Goal: Task Accomplishment & Management: Use online tool/utility

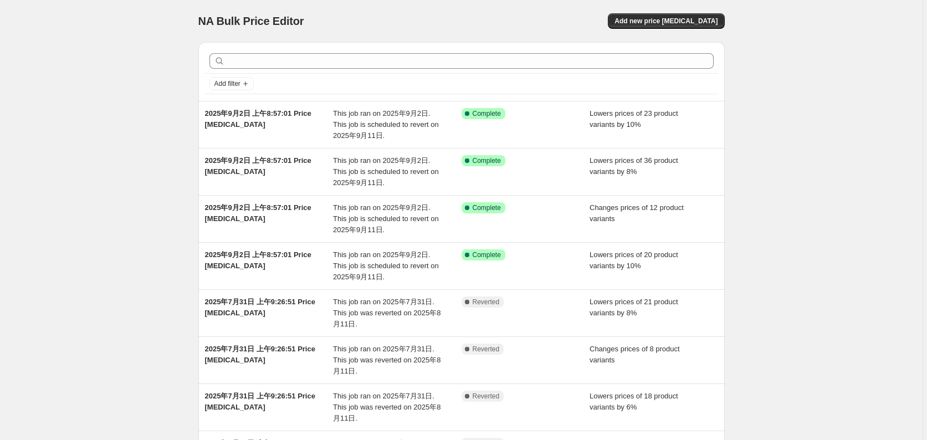
click at [802, 126] on div "NA Bulk Price Editor. This page is ready NA Bulk Price Editor Add new price [ME…" at bounding box center [461, 340] width 922 height 681
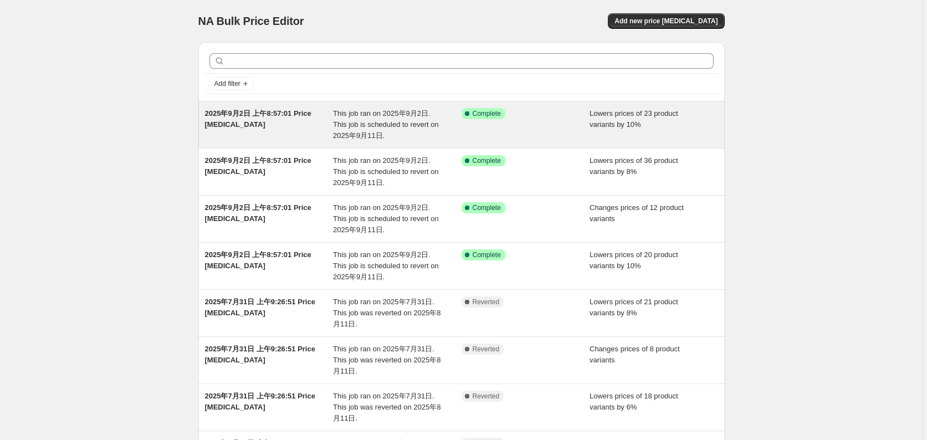
click at [575, 117] on div "Success Complete Complete" at bounding box center [525, 124] width 128 height 33
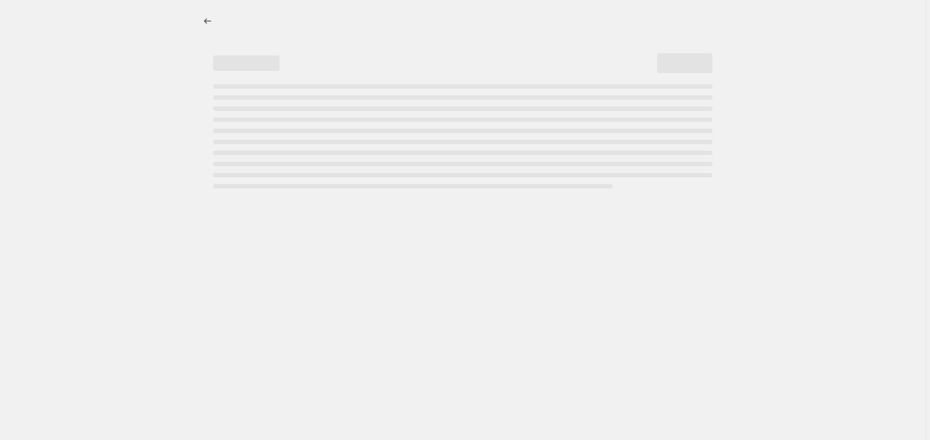
select select "percentage"
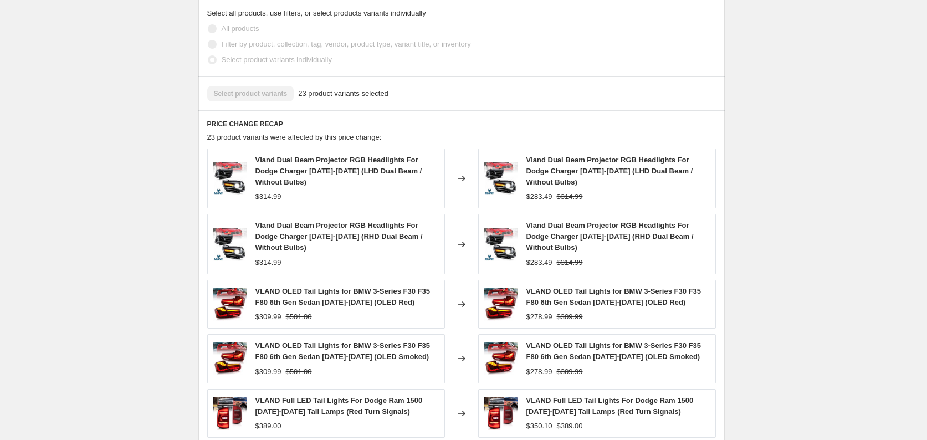
scroll to position [775, 0]
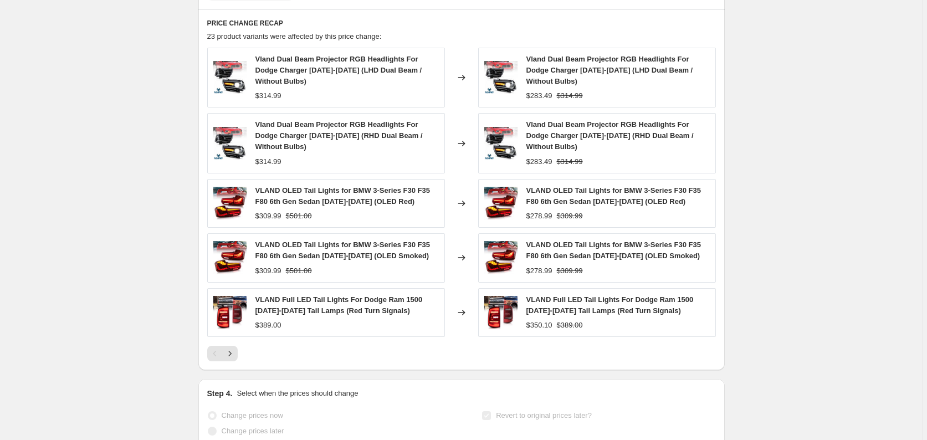
click at [240, 346] on div at bounding box center [461, 354] width 508 height 16
click at [235, 348] on icon "Next" at bounding box center [229, 353] width 11 height 11
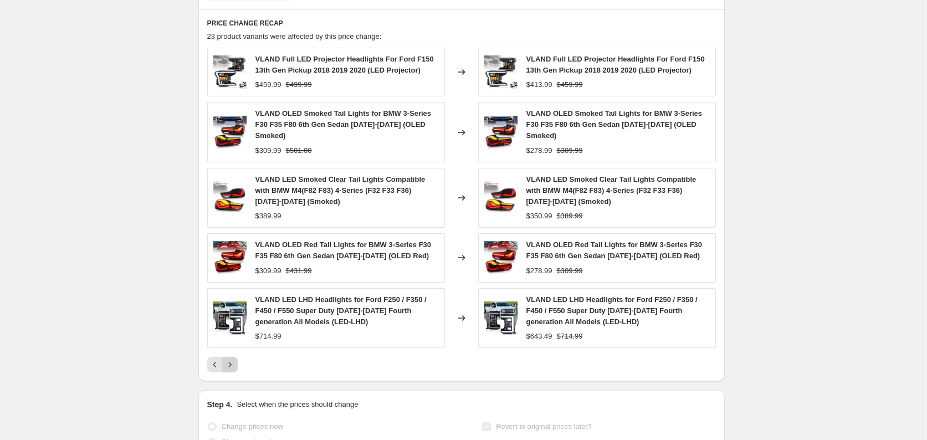
click at [232, 359] on icon "Next" at bounding box center [229, 364] width 11 height 11
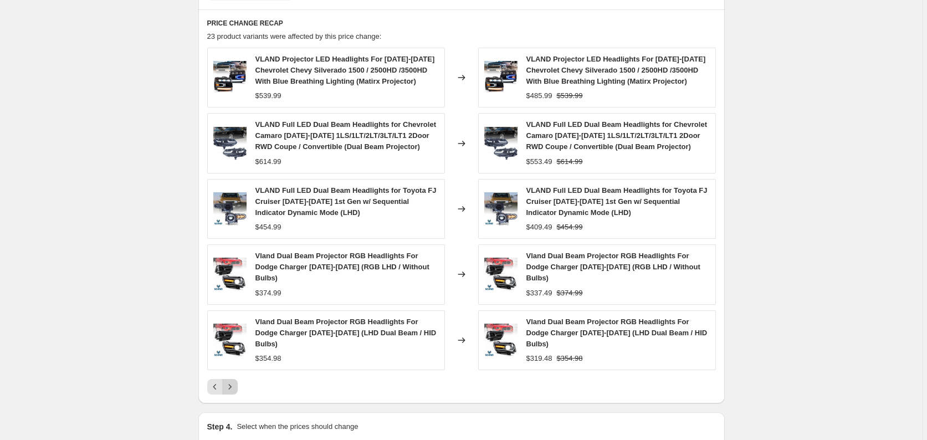
click at [235, 381] on icon "Next" at bounding box center [229, 386] width 11 height 11
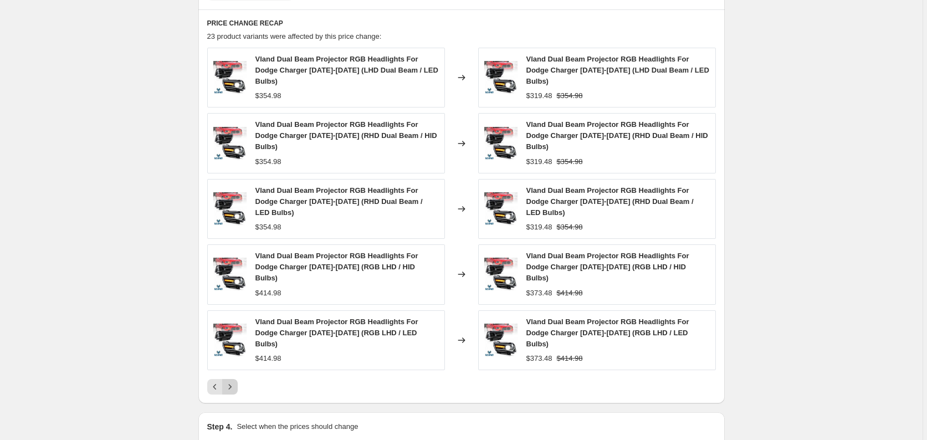
click at [234, 381] on icon "Next" at bounding box center [229, 386] width 11 height 11
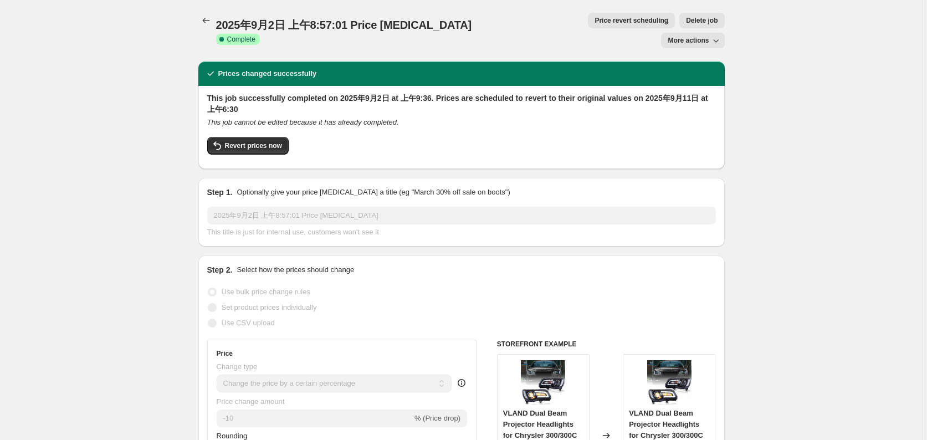
scroll to position [0, 0]
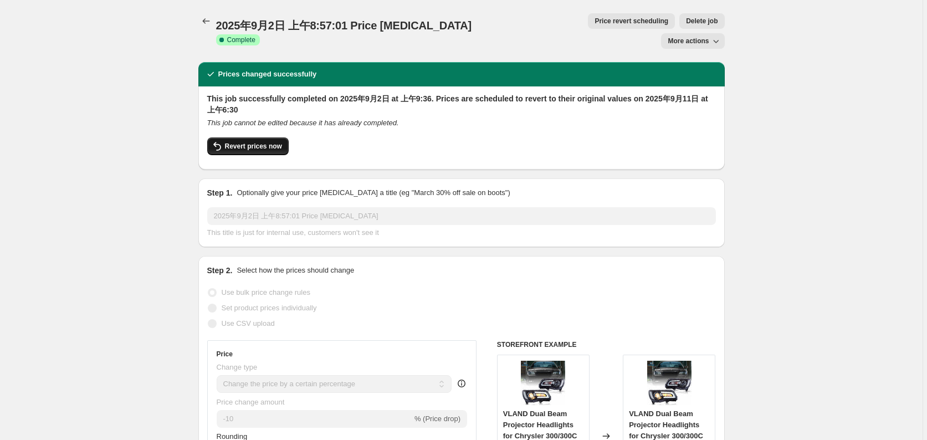
click at [258, 137] on button "Revert prices now" at bounding box center [247, 146] width 81 height 18
checkbox input "false"
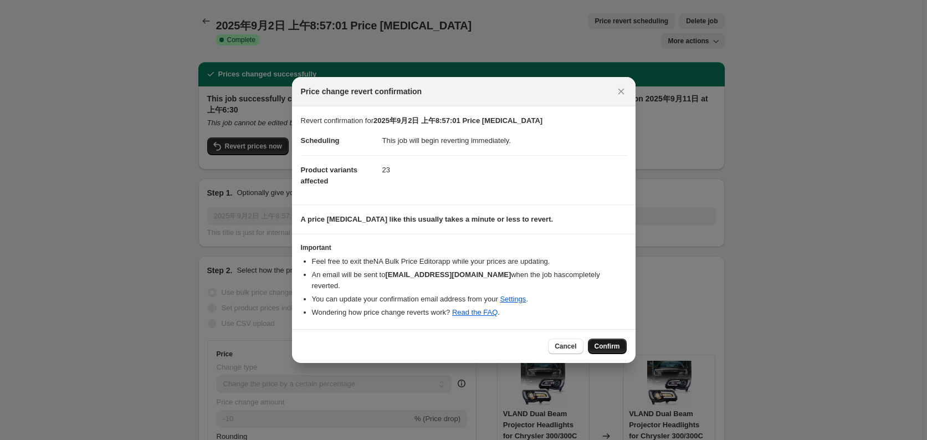
click at [606, 346] on span "Confirm" at bounding box center [606, 346] width 25 height 9
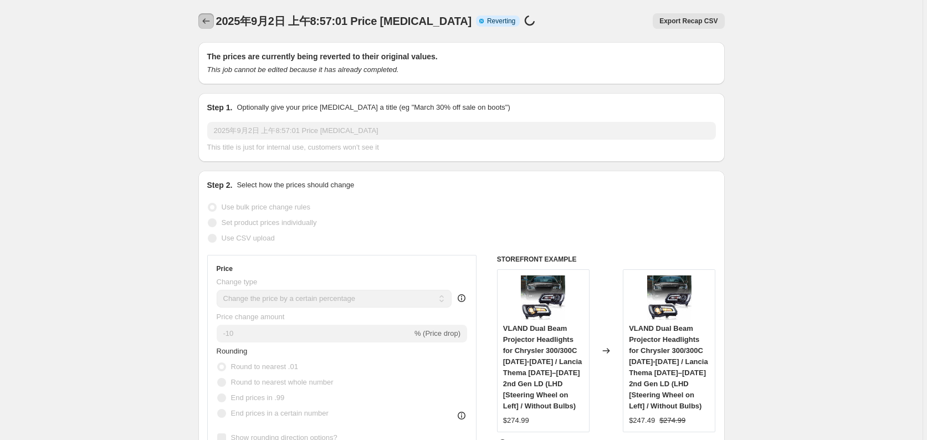
click at [205, 19] on icon "Price change jobs" at bounding box center [205, 21] width 11 height 11
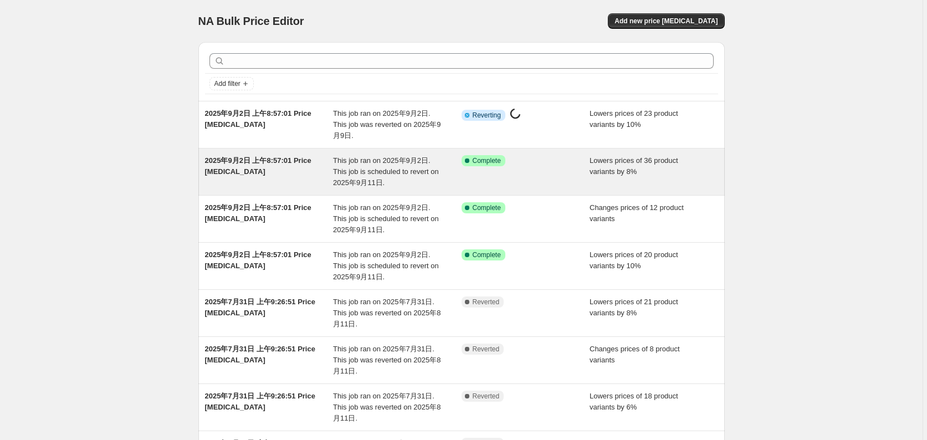
click at [572, 179] on div "Success Complete Complete" at bounding box center [525, 171] width 128 height 33
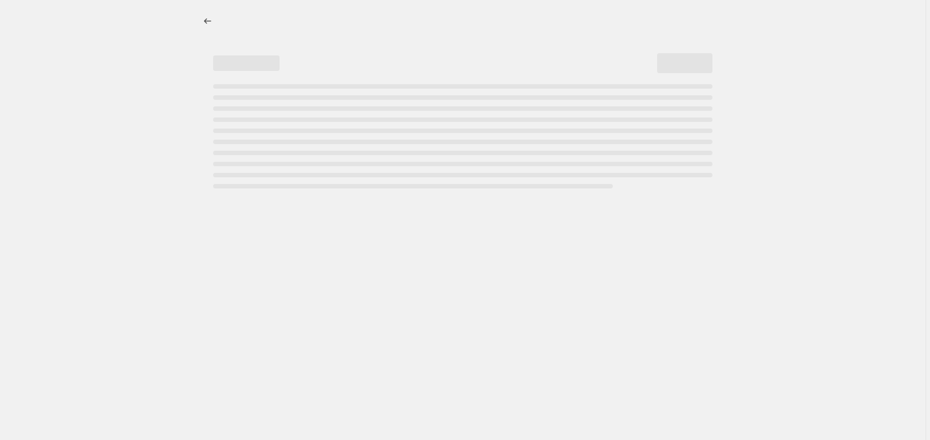
select select "percentage"
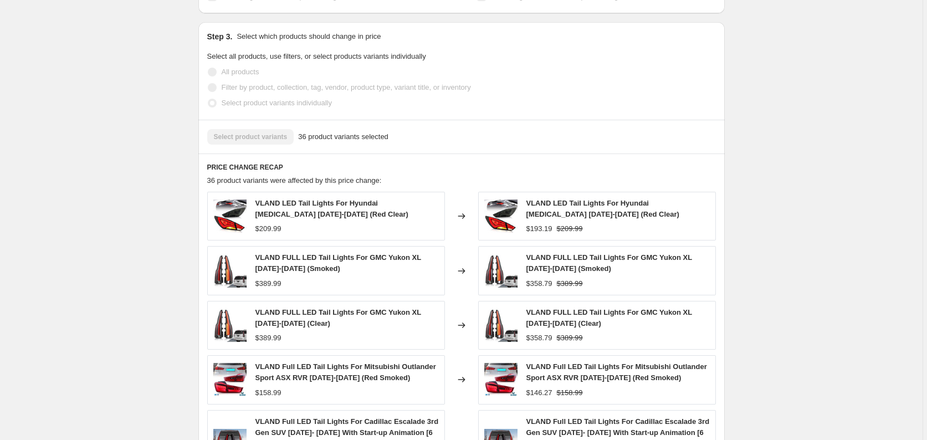
scroll to position [775, 0]
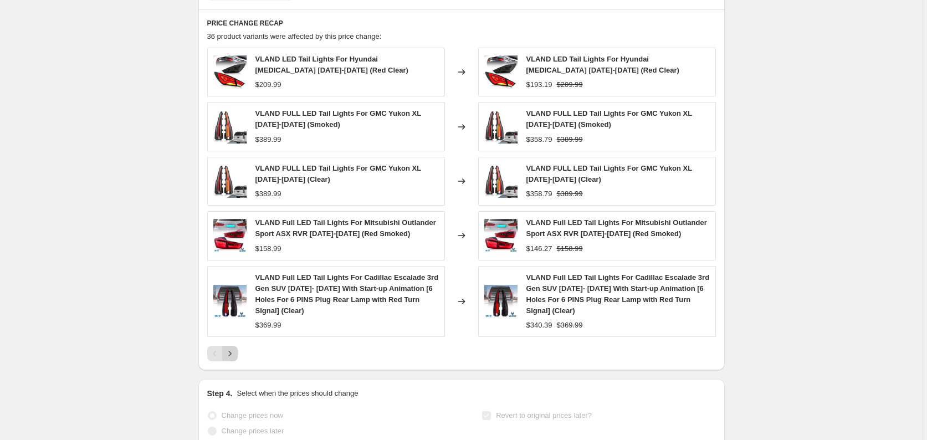
click at [232, 348] on icon "Next" at bounding box center [229, 353] width 11 height 11
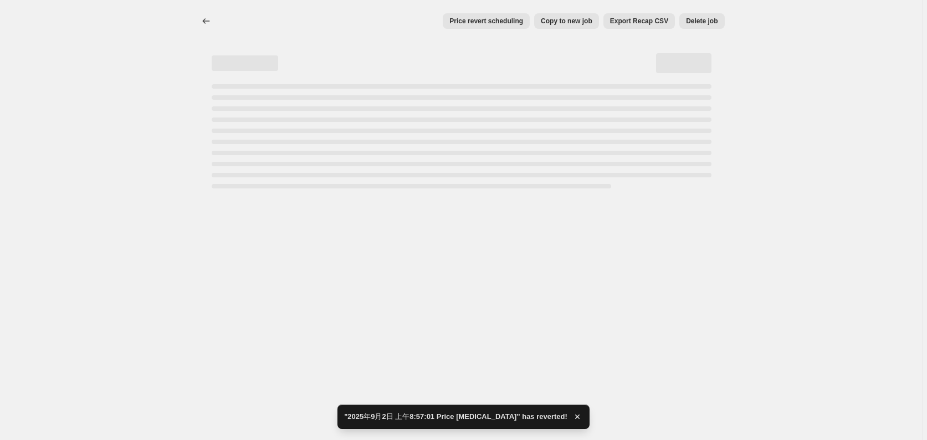
scroll to position [0, 0]
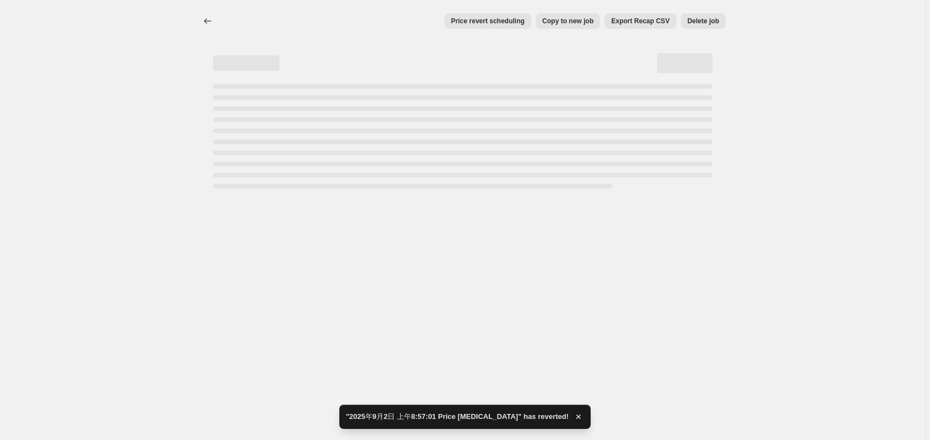
select select "percentage"
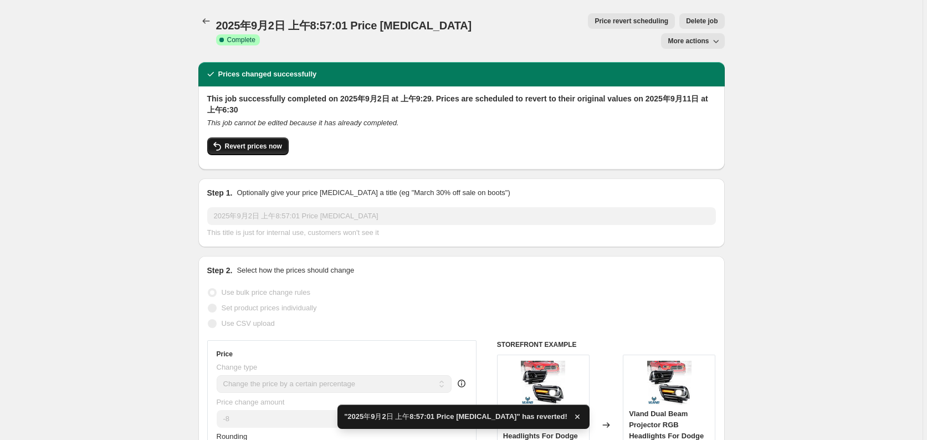
click at [251, 142] on span "Revert prices now" at bounding box center [253, 146] width 57 height 9
checkbox input "false"
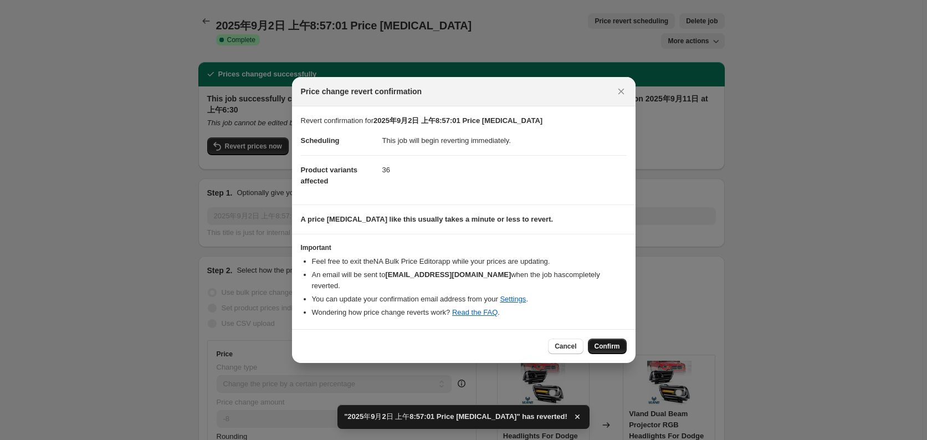
click at [611, 351] on button "Confirm" at bounding box center [607, 346] width 39 height 16
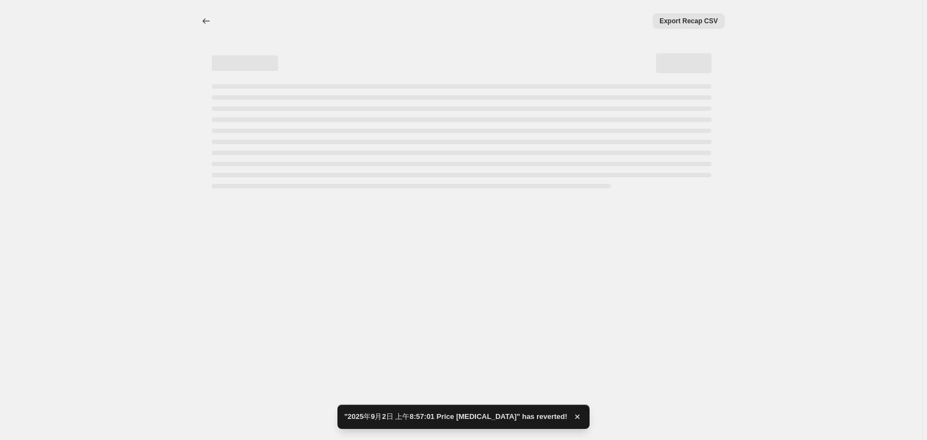
select select "percentage"
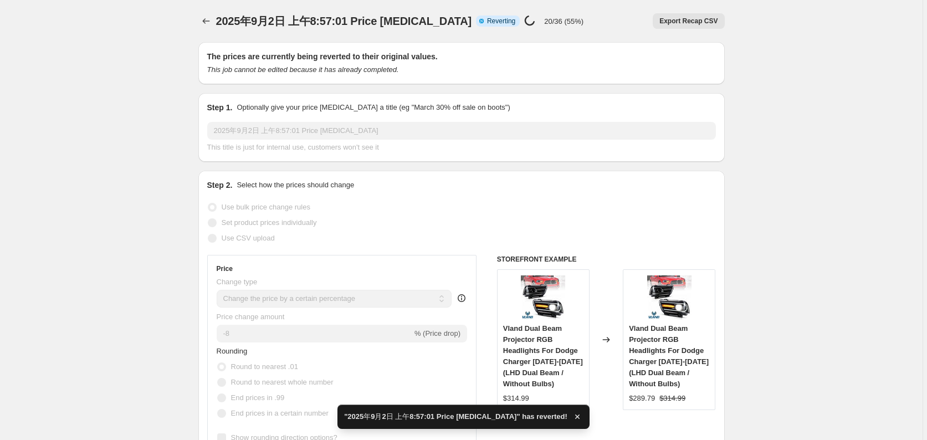
checkbox input "true"
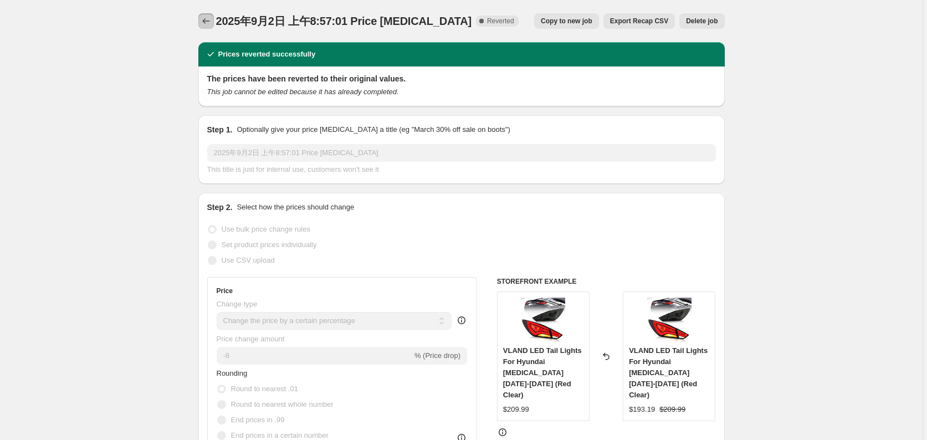
click at [203, 23] on icon "Price change jobs" at bounding box center [205, 21] width 11 height 11
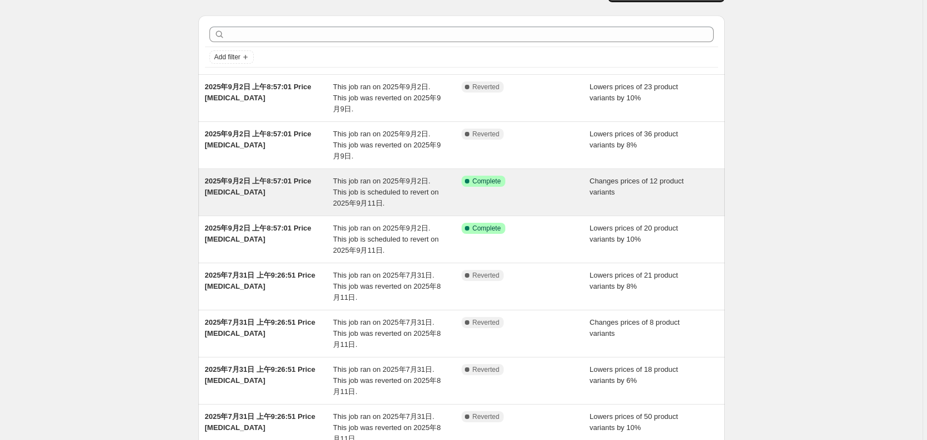
scroll to position [20, 0]
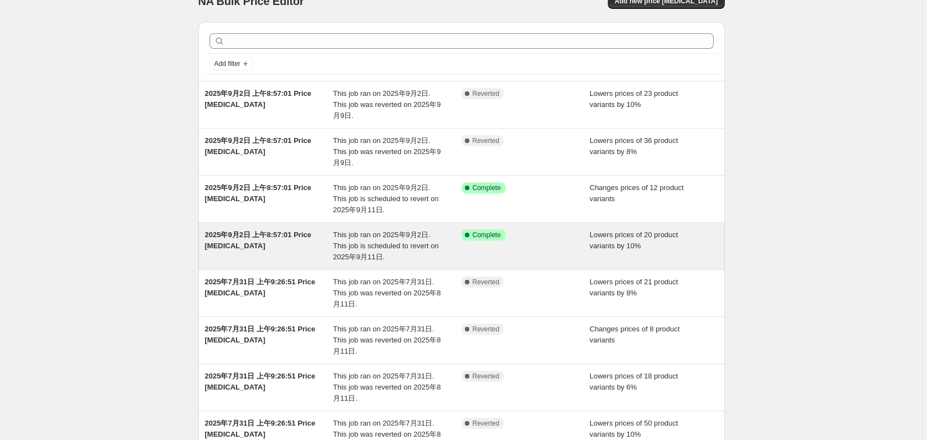
click at [606, 250] on span "Lowers prices of 20 product variants by 10%" at bounding box center [633, 239] width 89 height 19
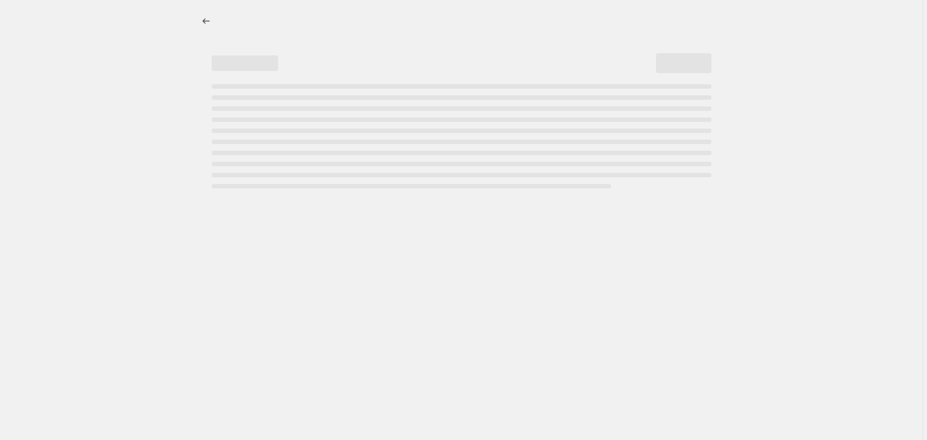
select select "percentage"
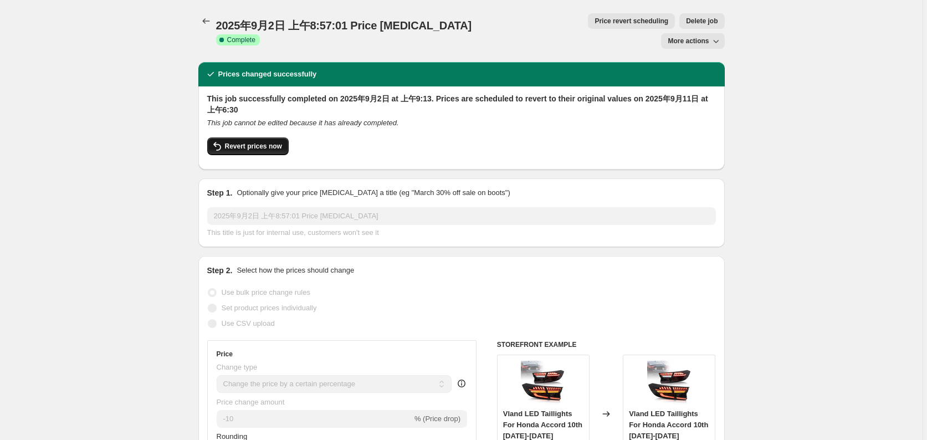
click at [259, 142] on span "Revert prices now" at bounding box center [253, 146] width 57 height 9
checkbox input "false"
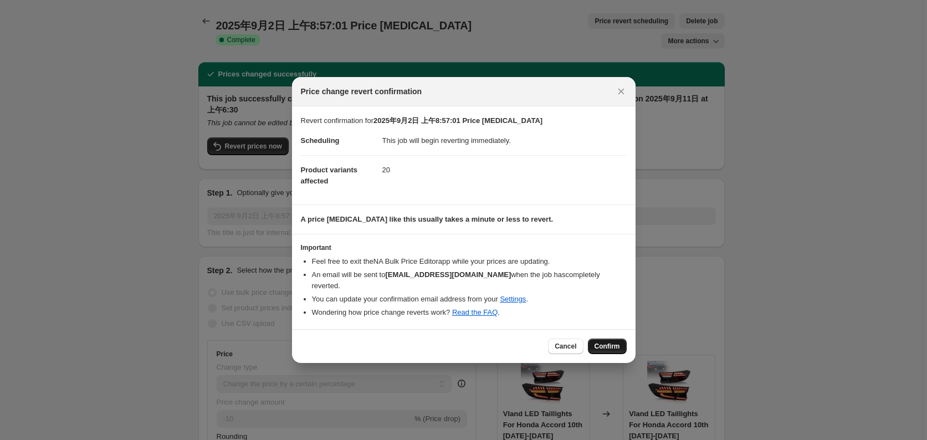
click at [612, 347] on span "Confirm" at bounding box center [606, 346] width 25 height 9
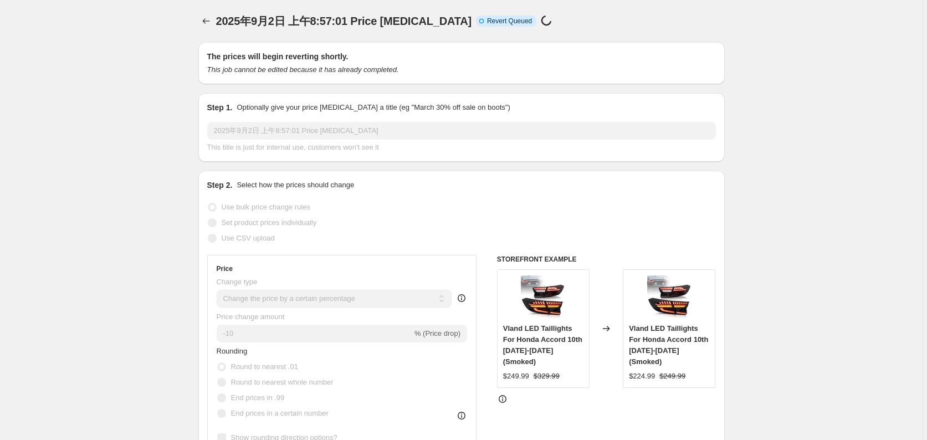
click at [216, 22] on div at bounding box center [207, 21] width 18 height 16
click at [210, 19] on icon "Price change jobs" at bounding box center [205, 21] width 11 height 11
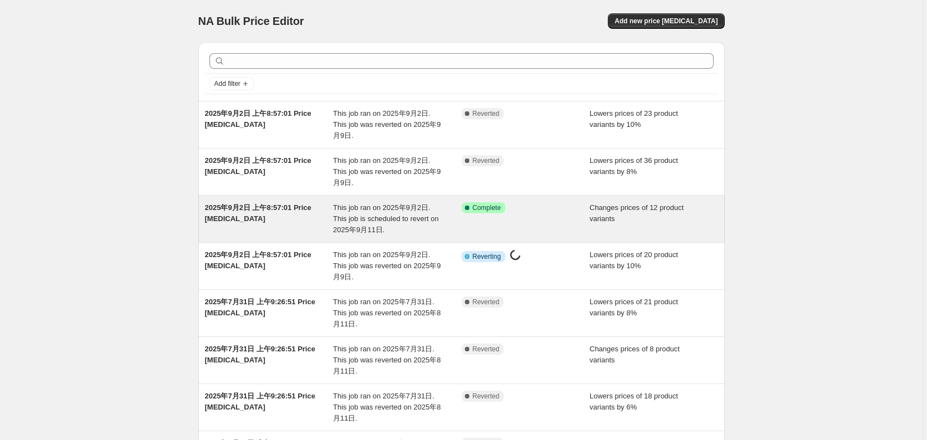
click at [333, 217] on div "2025年9月2日 上午8:57:01 Price change job" at bounding box center [269, 218] width 128 height 33
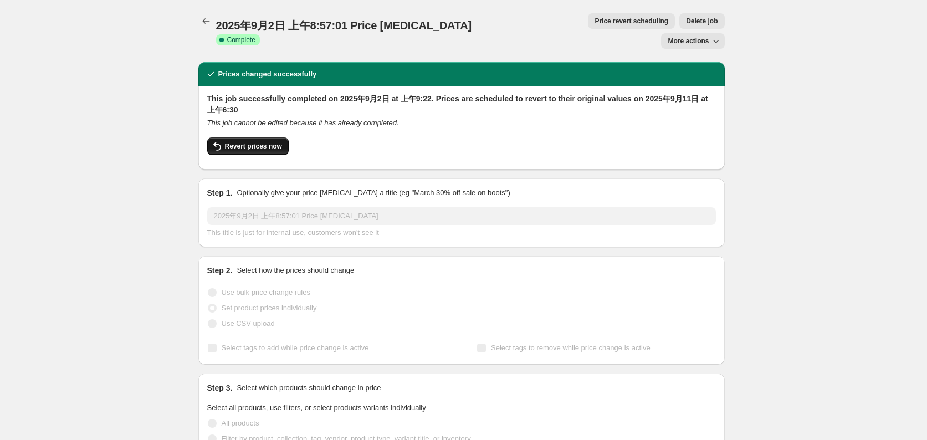
click at [267, 142] on span "Revert prices now" at bounding box center [253, 146] width 57 height 9
checkbox input "false"
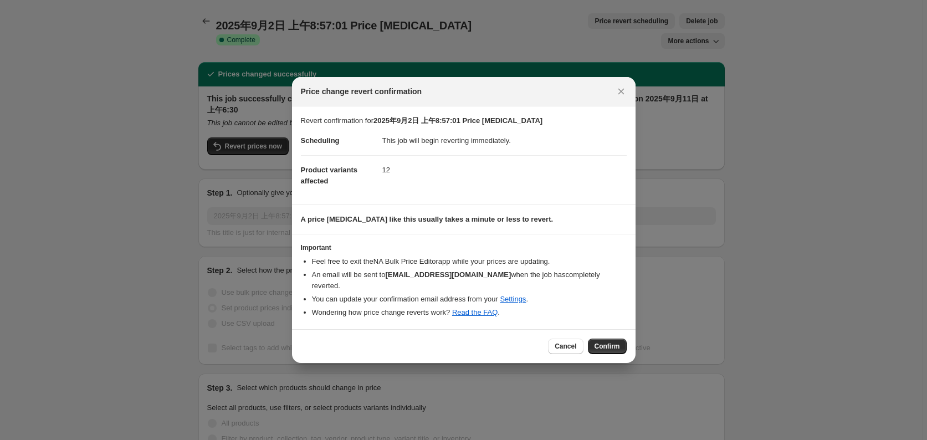
click at [604, 348] on span "Confirm" at bounding box center [606, 346] width 25 height 9
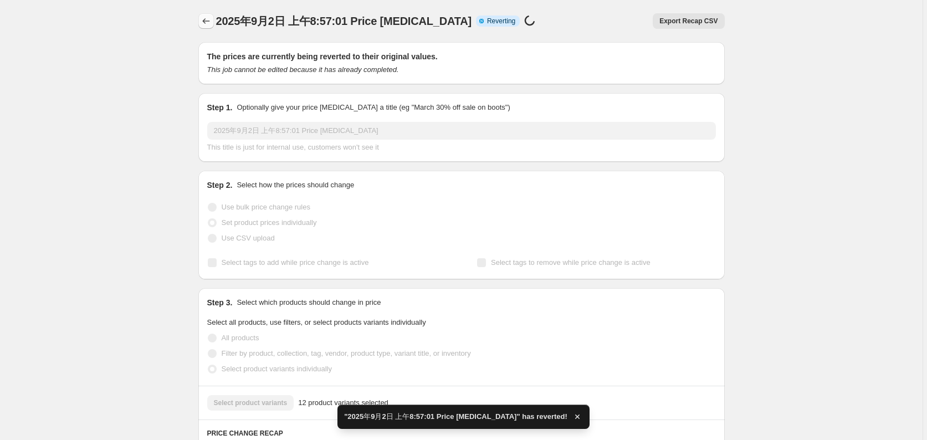
click at [212, 22] on icon "Price change jobs" at bounding box center [205, 21] width 11 height 11
